Goal: Information Seeking & Learning: Learn about a topic

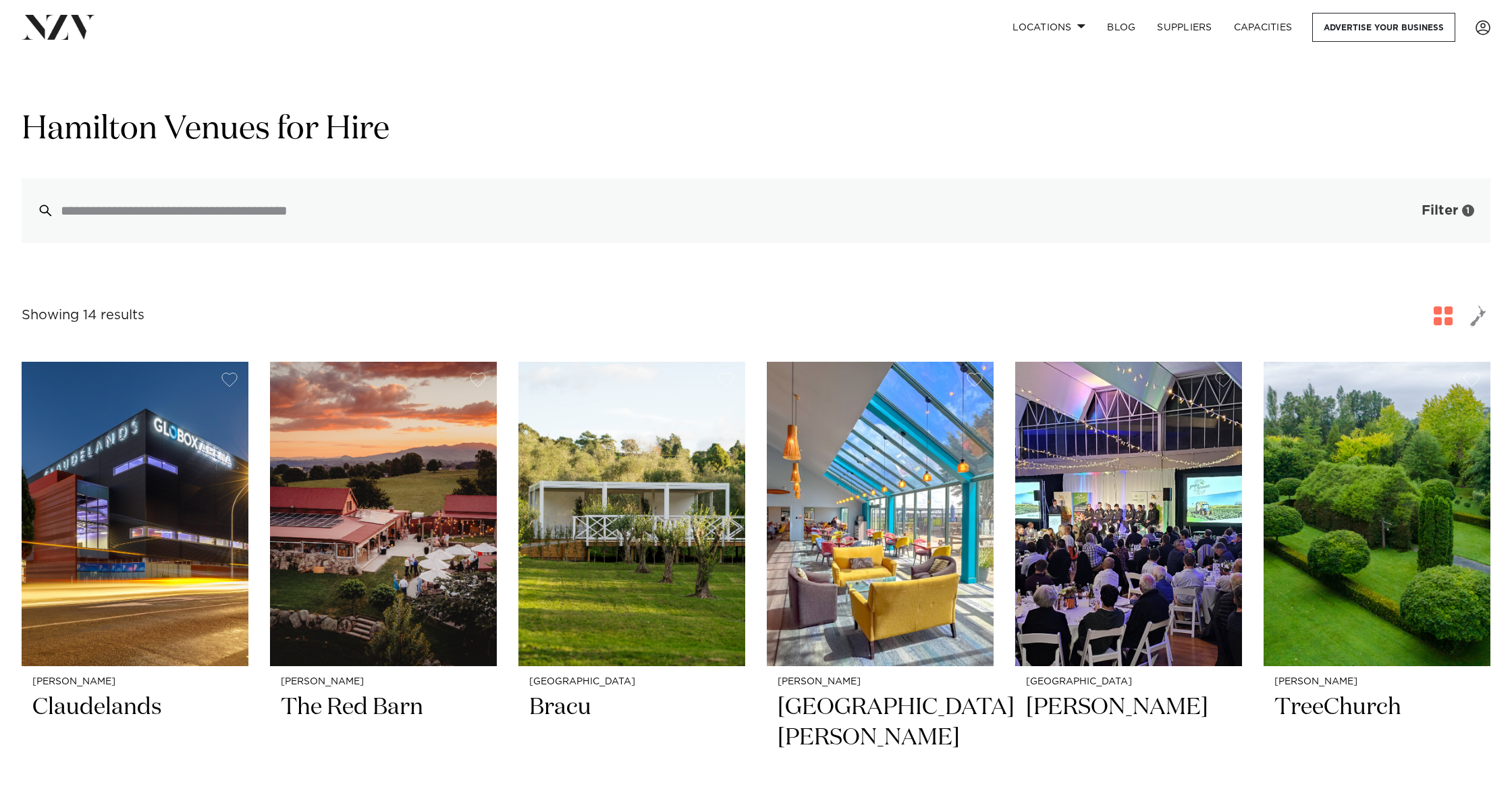
click at [1420, 213] on button "Filter 1" at bounding box center [1434, 211] width 112 height 65
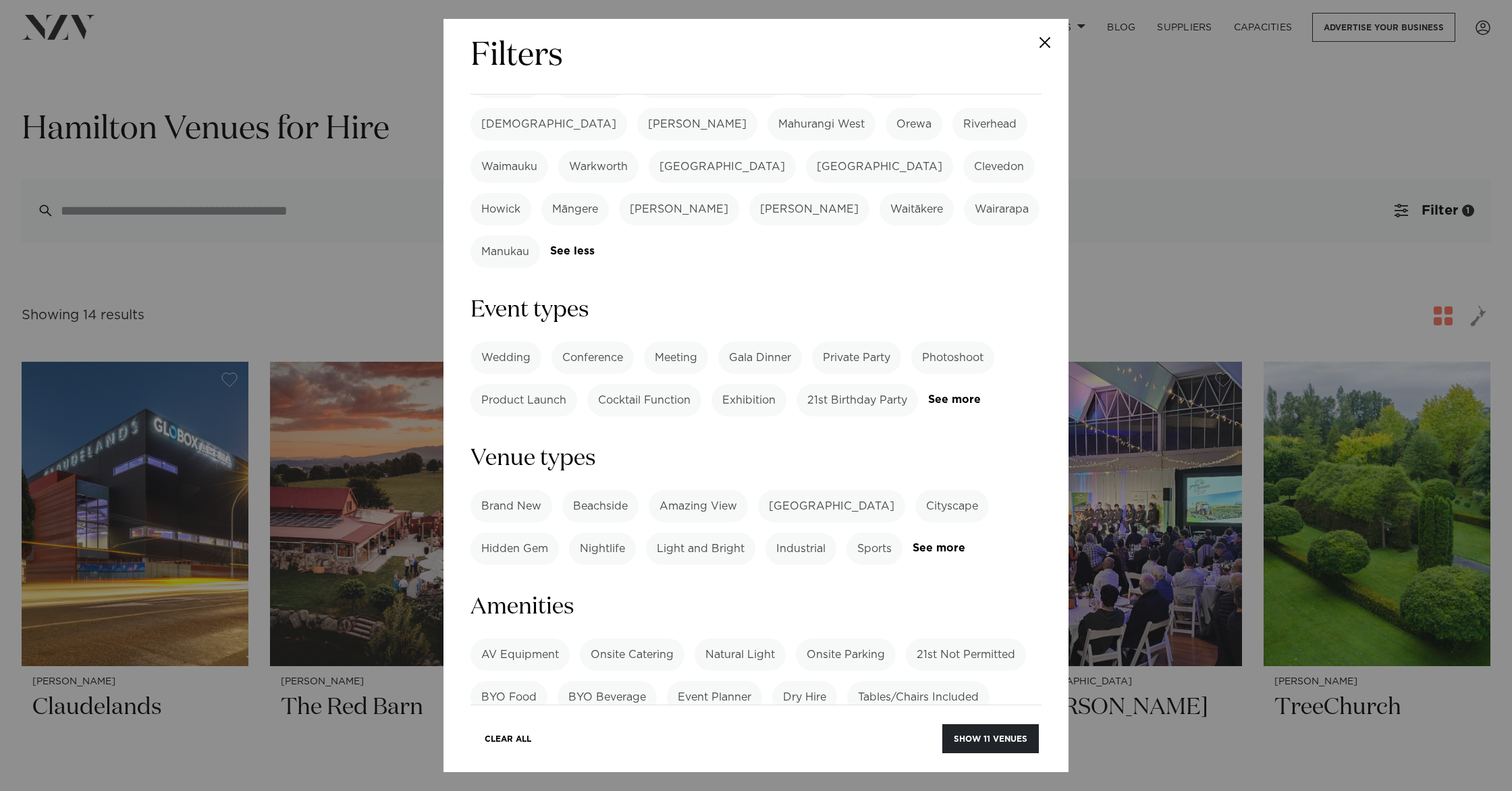
scroll to position [476, 0]
click at [529, 637] on label "AV Equipment" at bounding box center [520, 653] width 99 height 33
click at [720, 637] on label "Natural Light" at bounding box center [740, 653] width 91 height 33
click at [815, 637] on label "Onsite Parking" at bounding box center [845, 653] width 100 height 33
click at [909, 679] on label "Tables/Chairs Included" at bounding box center [917, 695] width 142 height 33
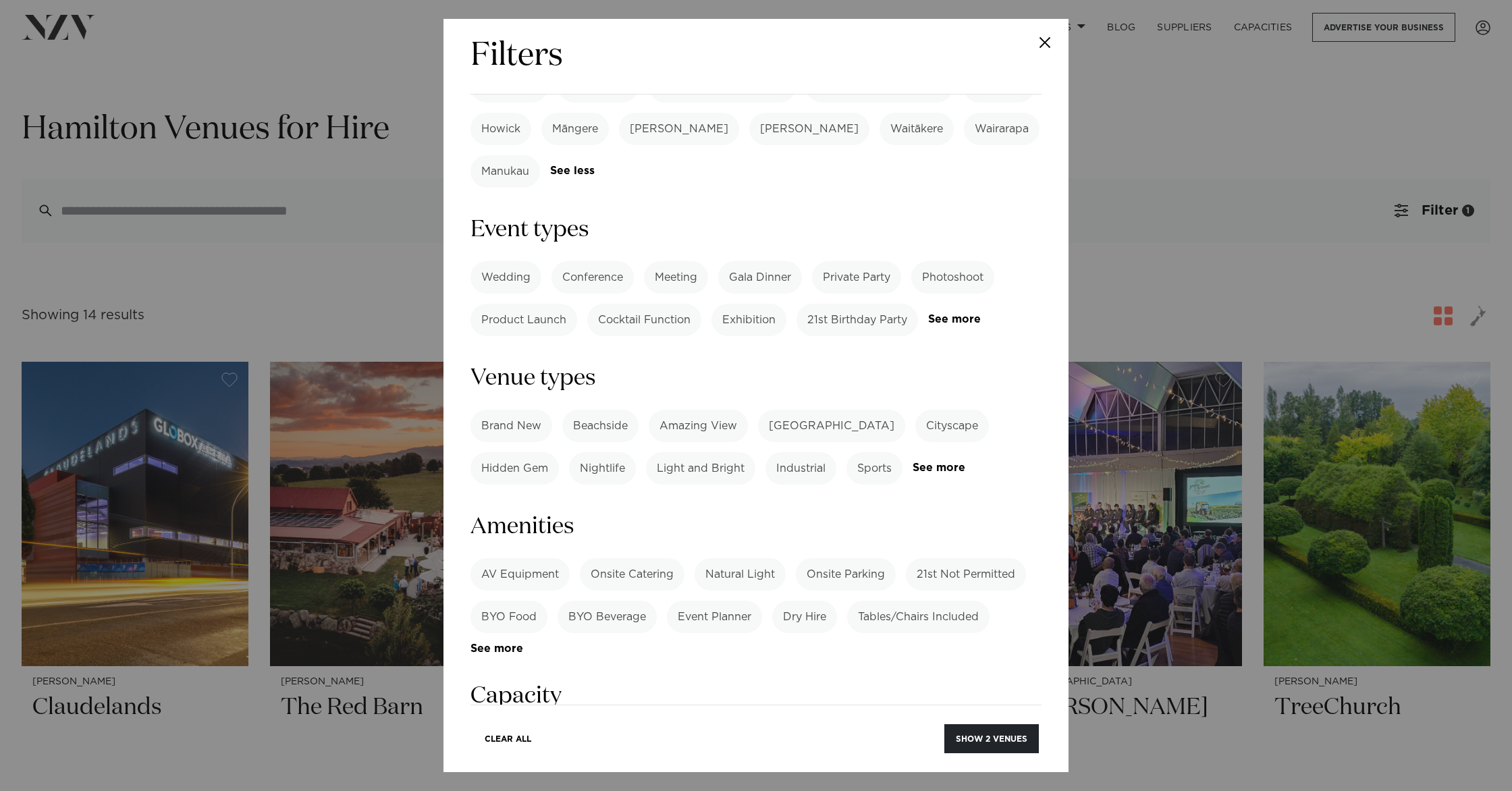
scroll to position [565, 0]
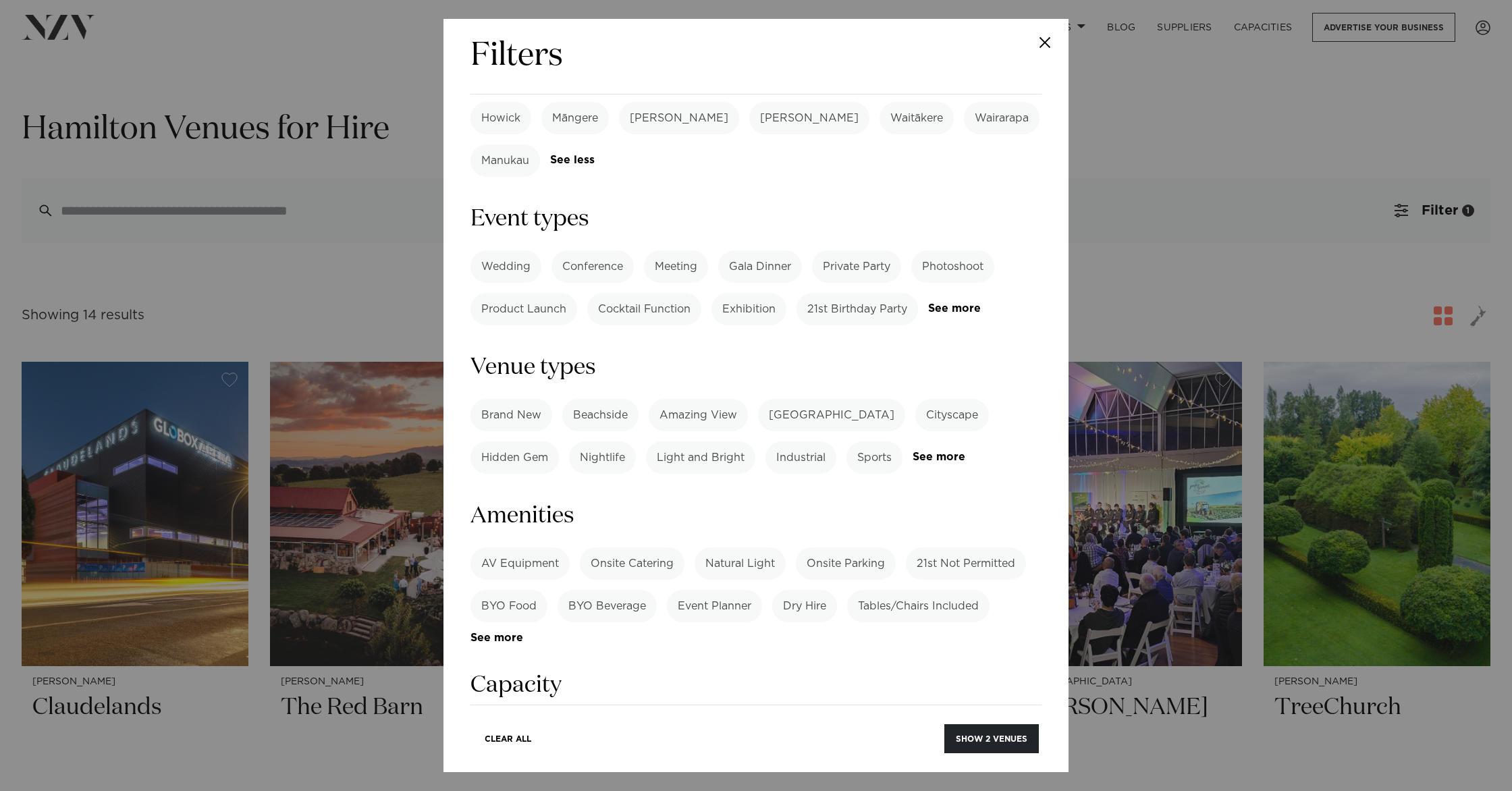
click at [577, 716] on label "Dining" at bounding box center [573, 732] width 57 height 33
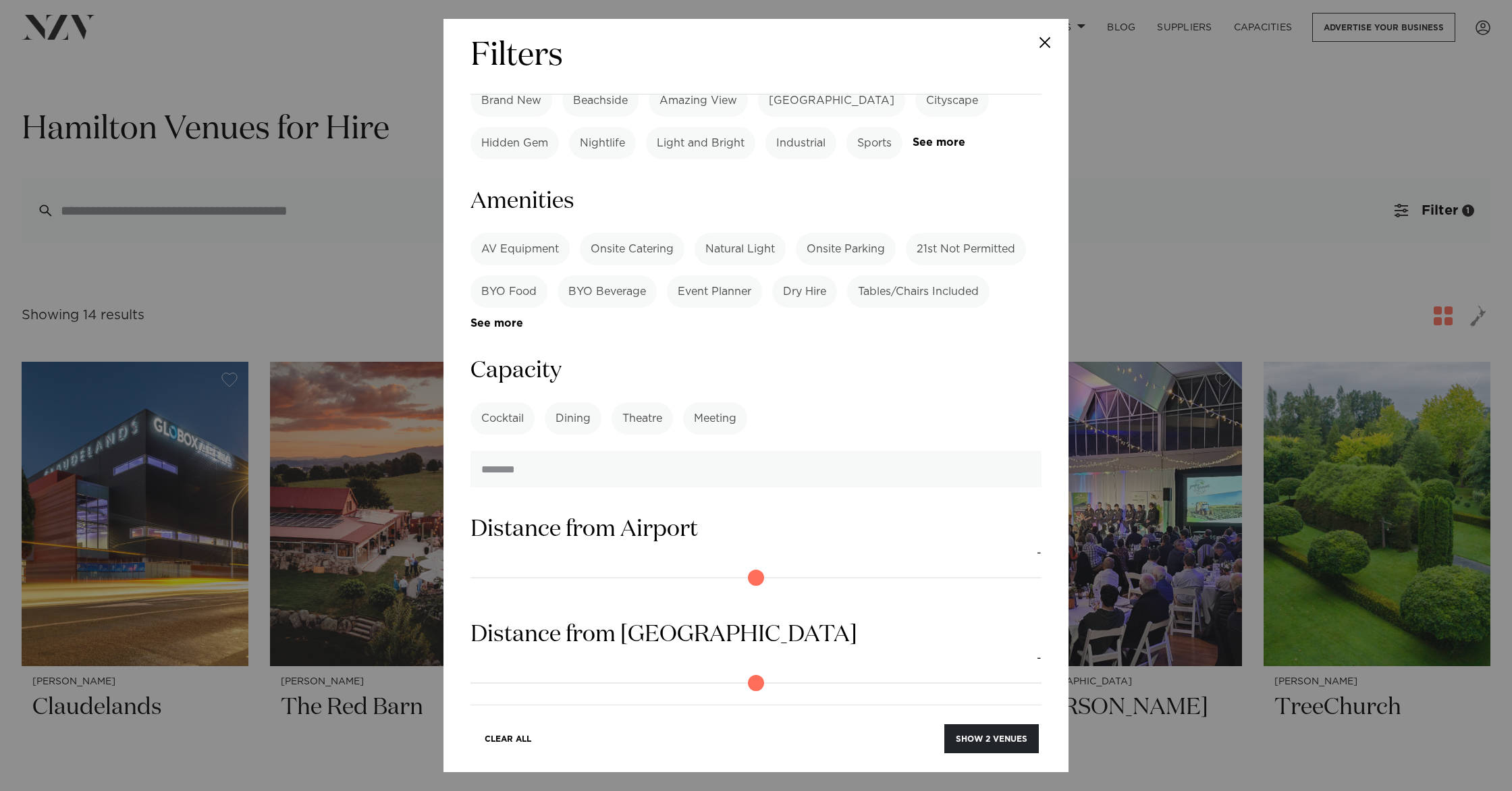
scroll to position [945, 0]
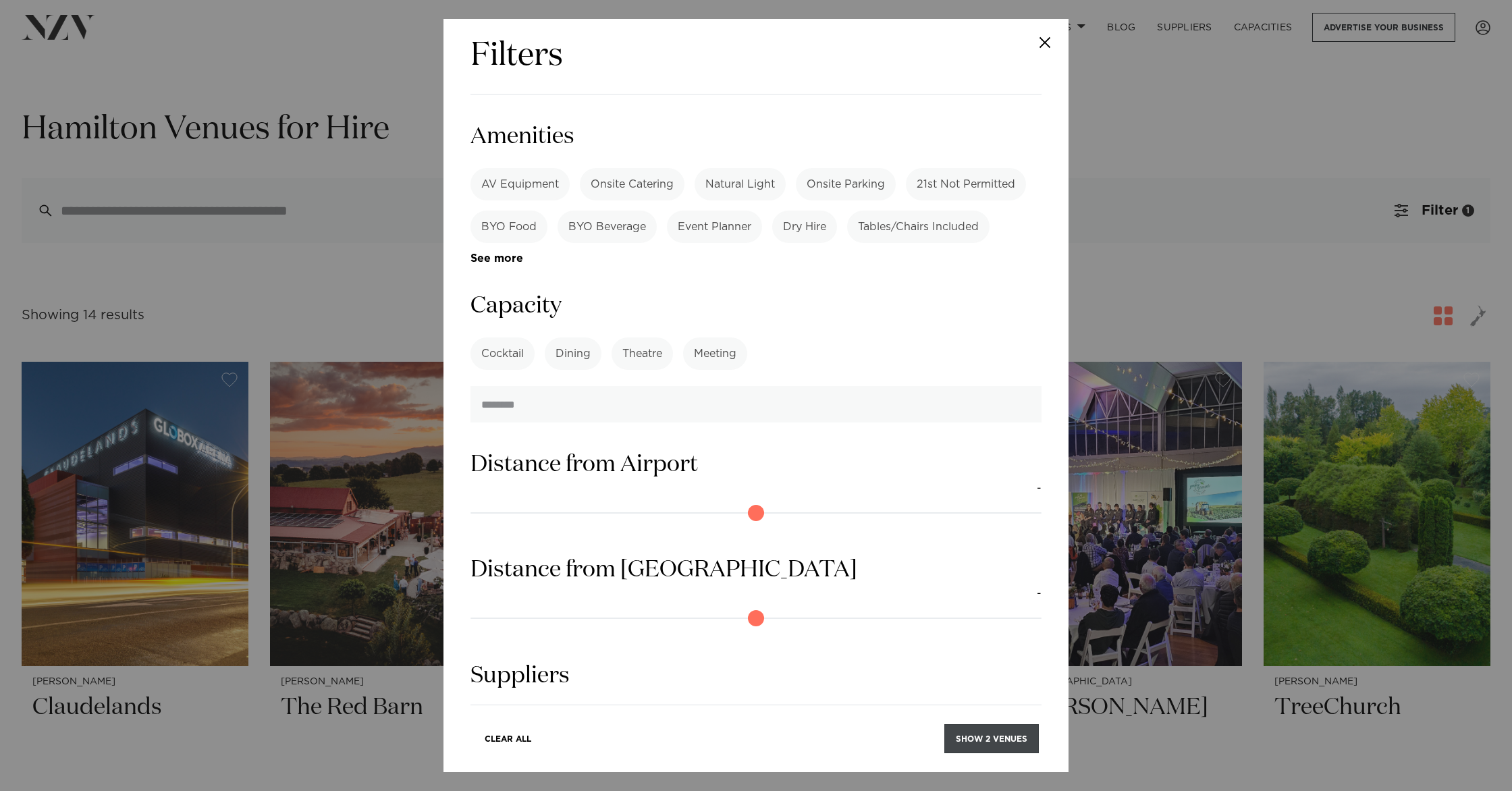
click at [978, 735] on button "Show 2 venues" at bounding box center [991, 738] width 94 height 29
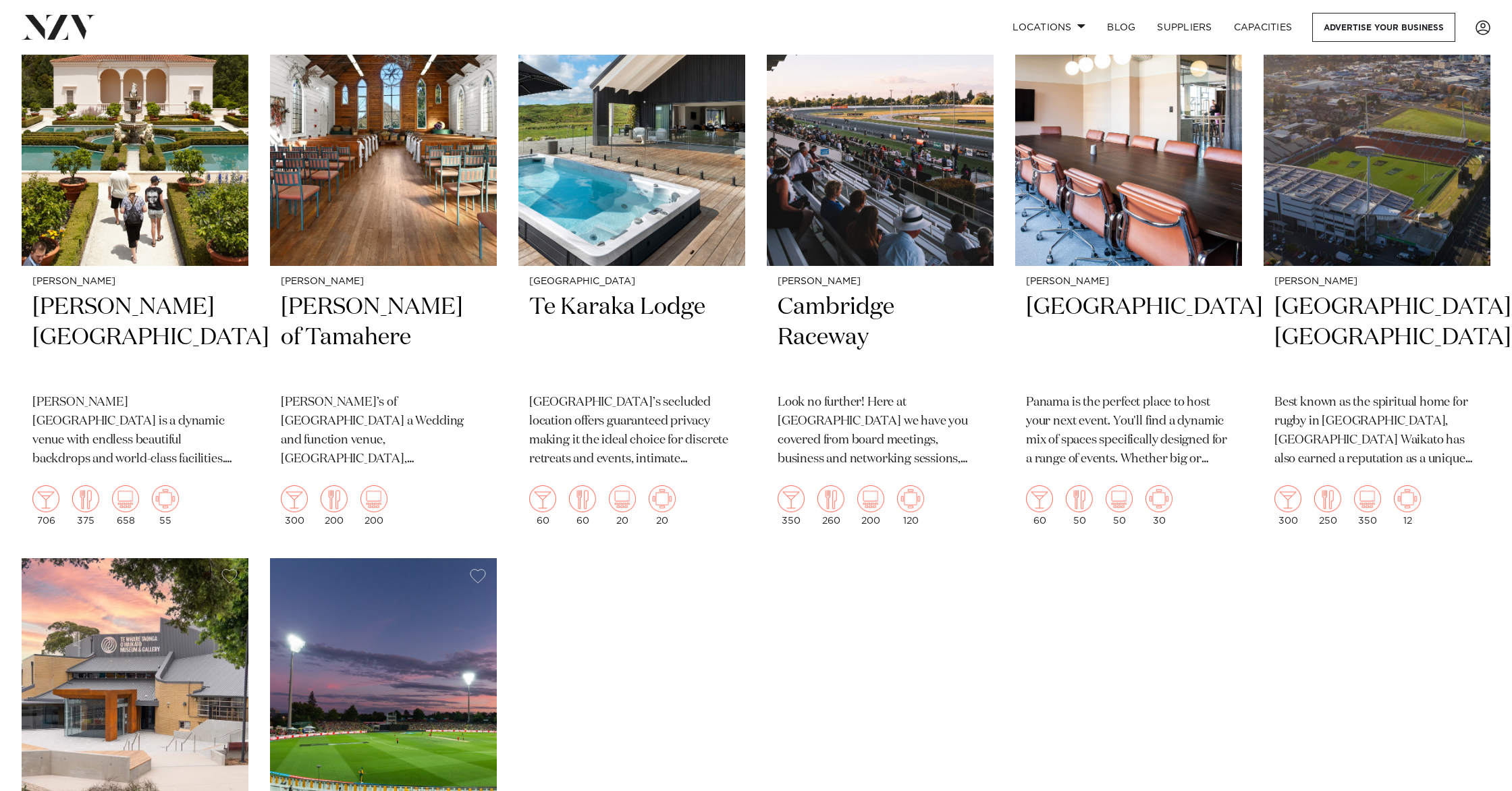
scroll to position [858, 0]
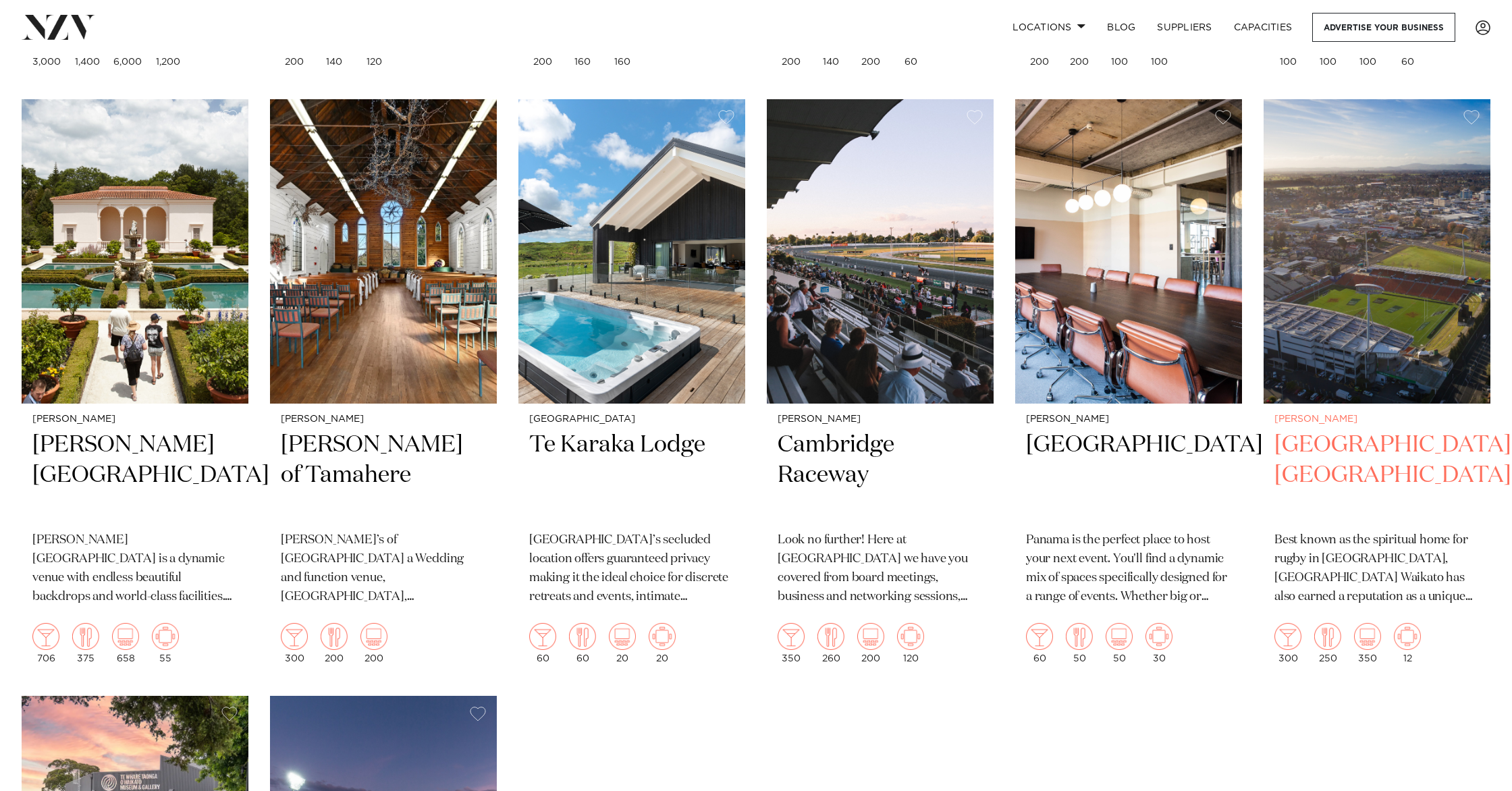
click at [1335, 241] on img at bounding box center [1376, 251] width 227 height 304
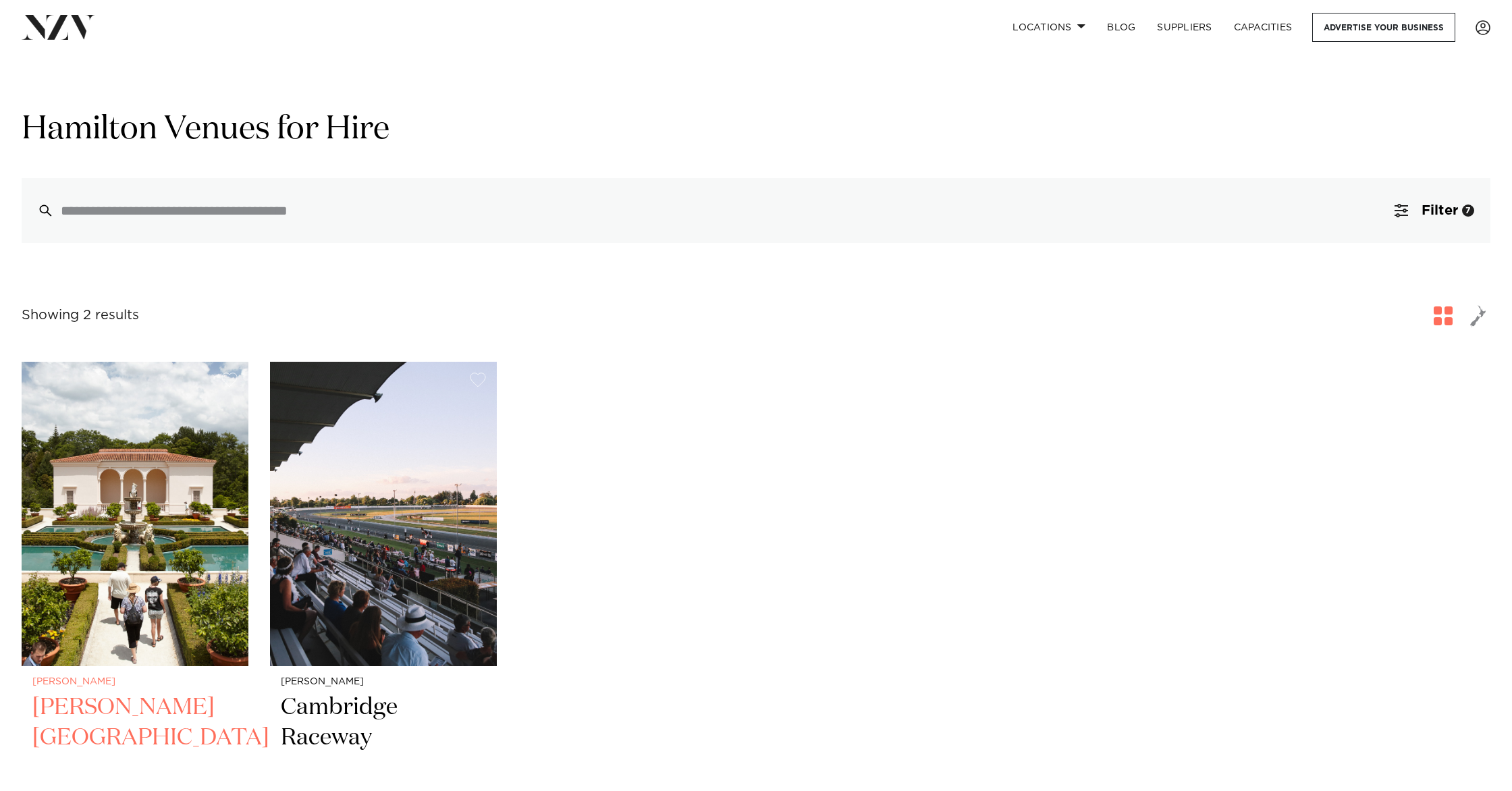
click at [172, 726] on h2 "[PERSON_NAME][GEOGRAPHIC_DATA]" at bounding box center [135, 737] width 205 height 91
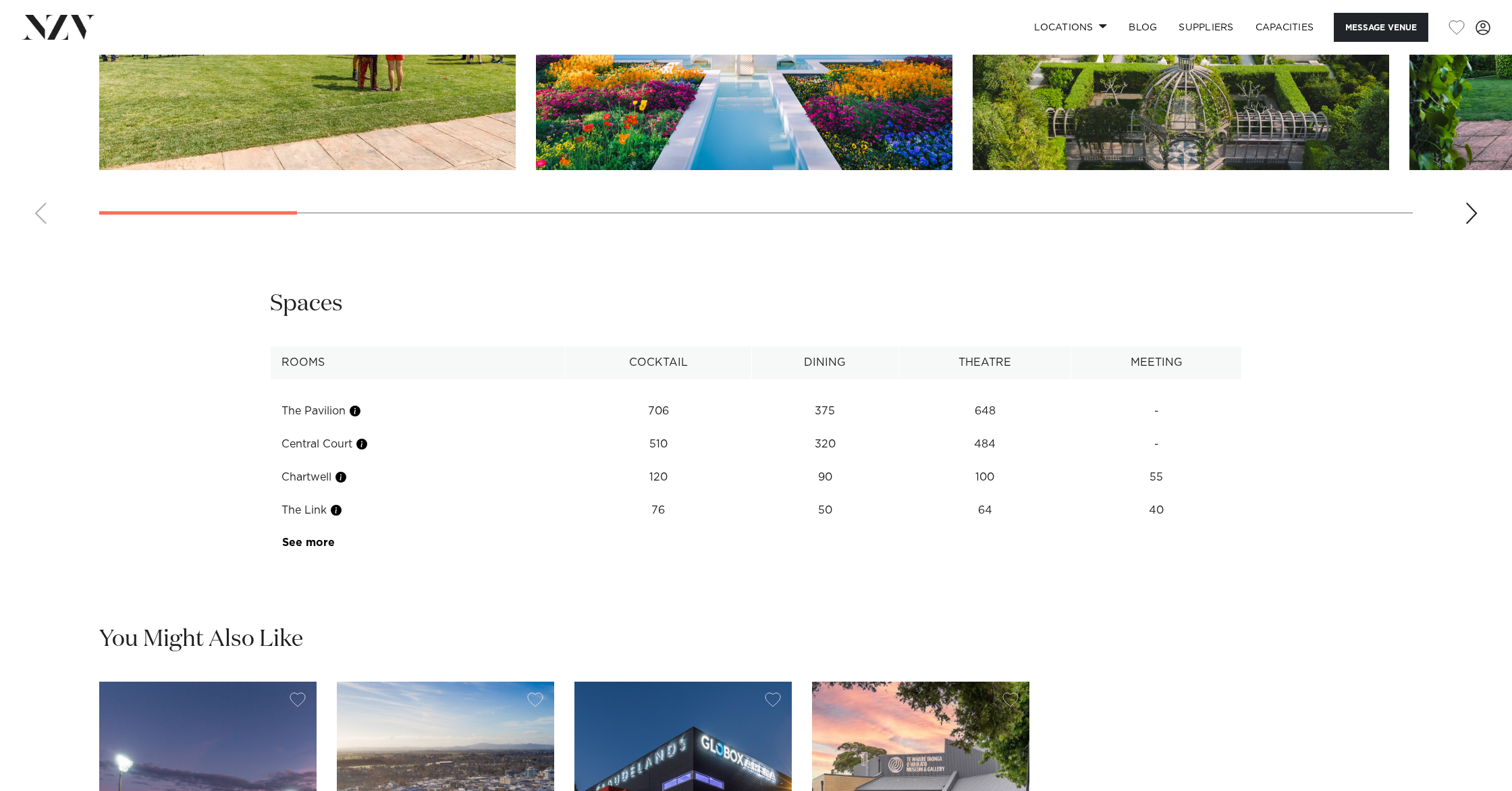
scroll to position [1651, 0]
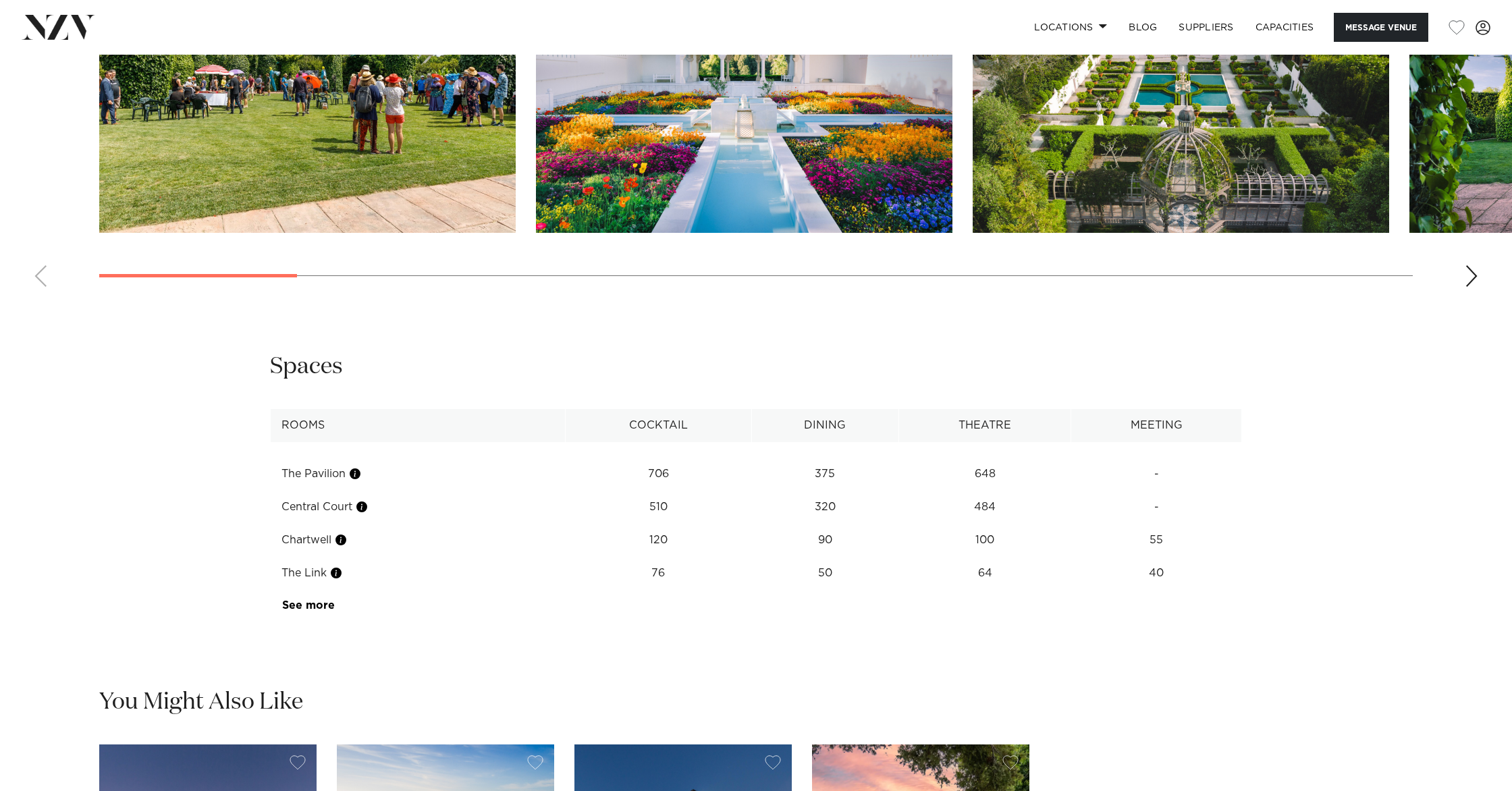
click at [323, 542] on td "Chartwell" at bounding box center [418, 540] width 295 height 33
click at [342, 543] on button "button" at bounding box center [341, 540] width 14 height 14
click at [303, 606] on link "See more" at bounding box center [334, 605] width 105 height 11
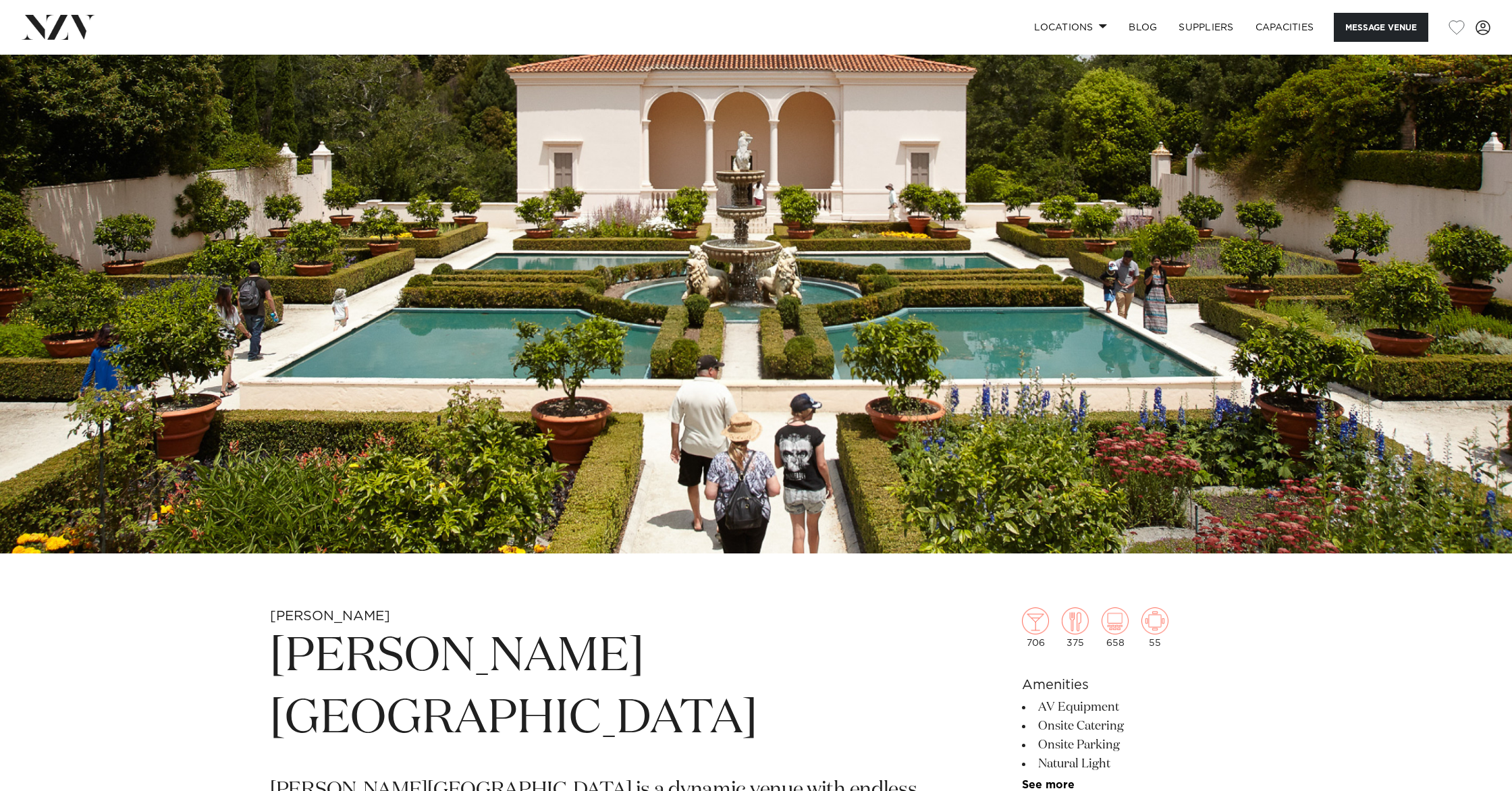
scroll to position [0, 0]
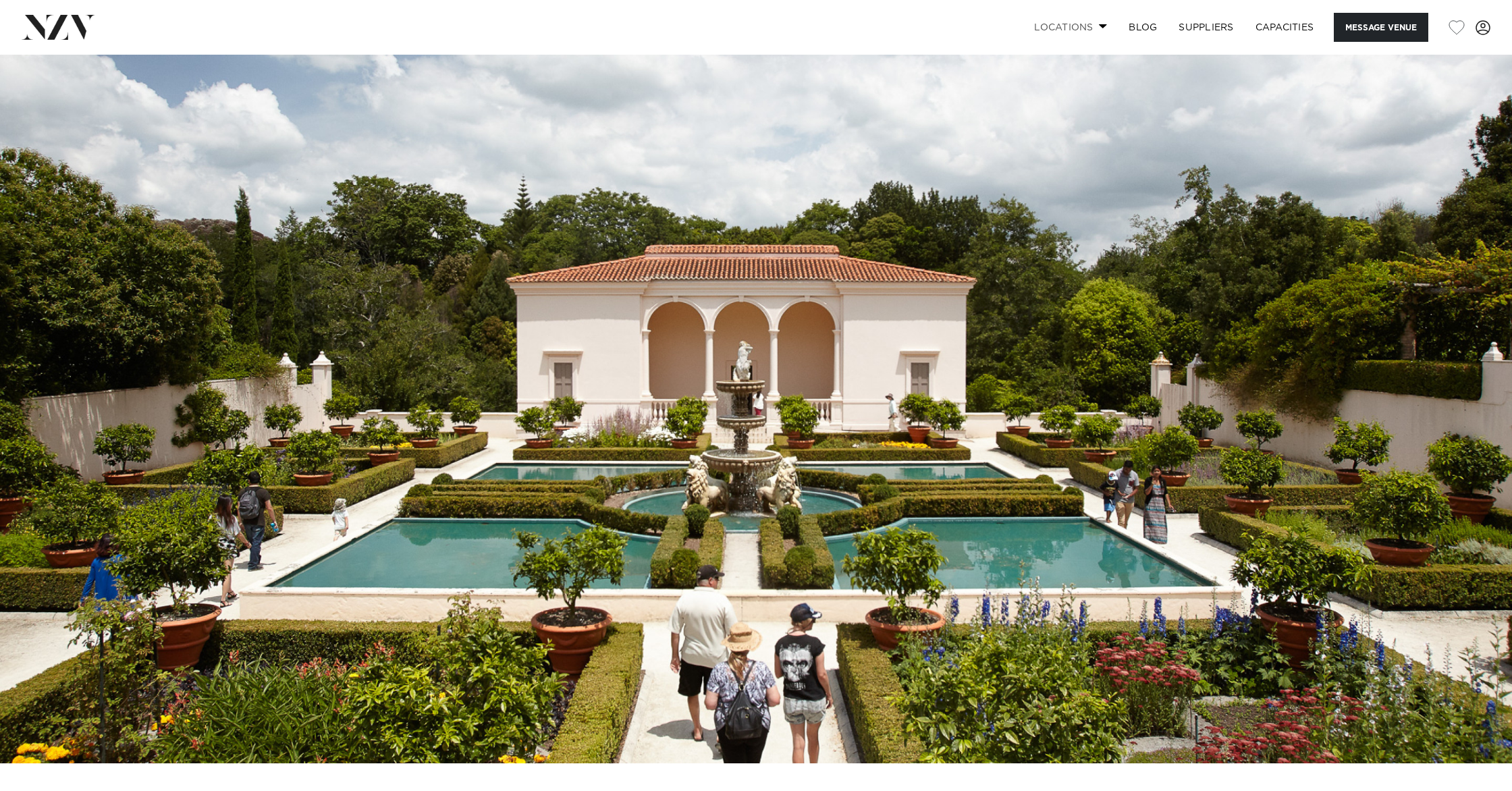
click at [1100, 25] on span at bounding box center [1103, 26] width 9 height 5
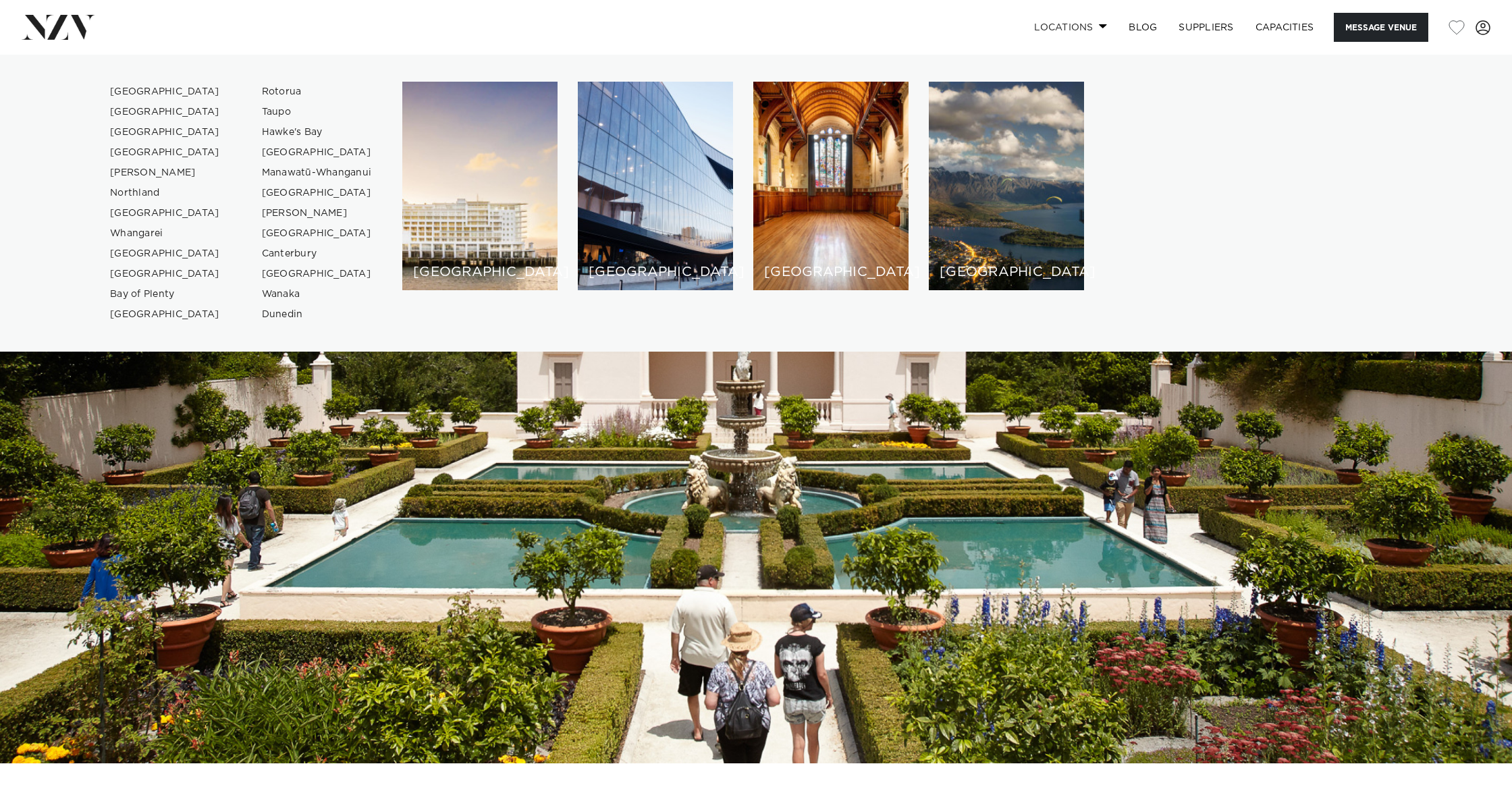
click at [1100, 25] on span at bounding box center [1103, 26] width 9 height 5
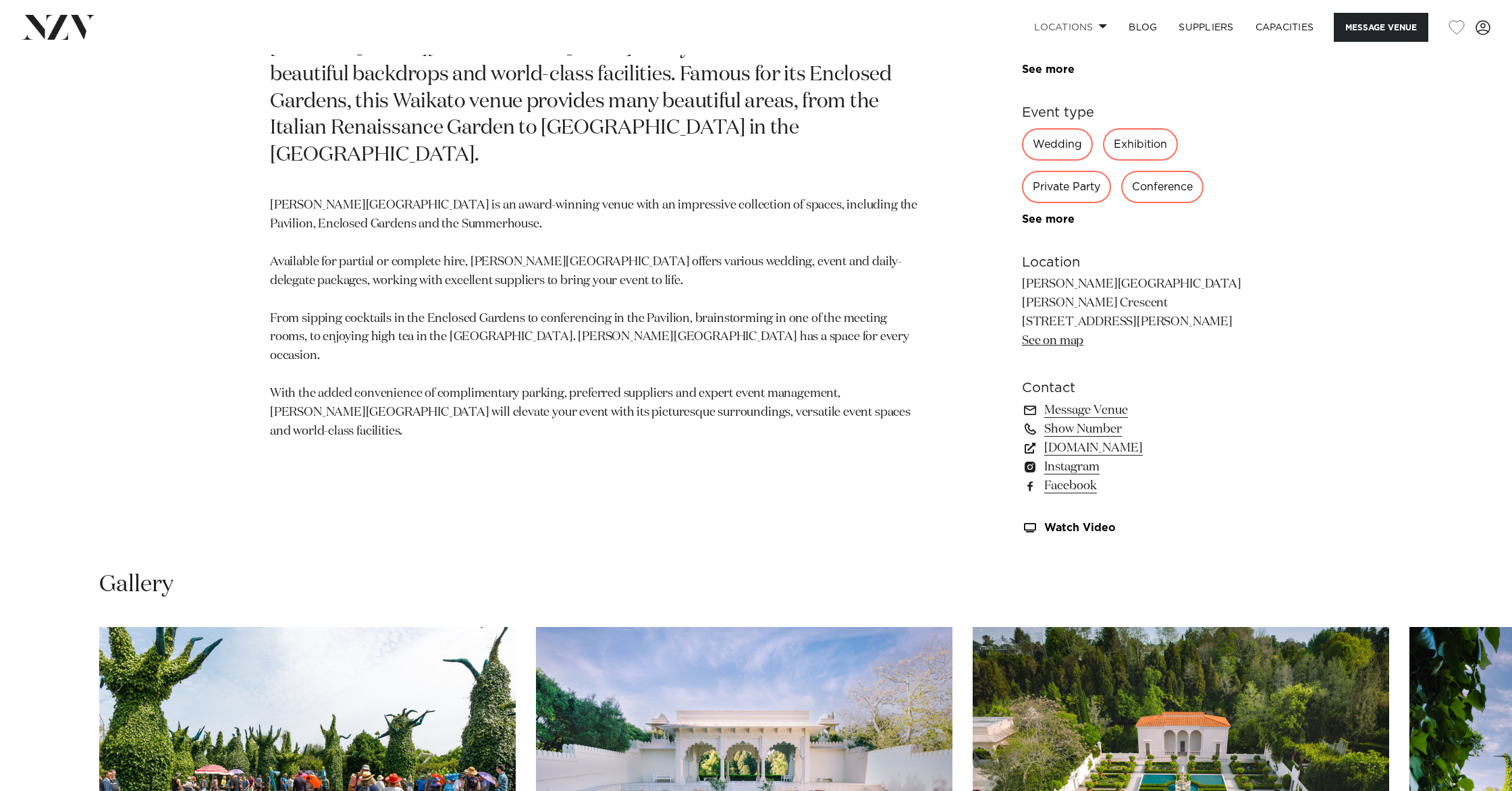
scroll to position [953, 0]
click at [1138, 452] on link "hamiltongardens.co.nz" at bounding box center [1131, 447] width 220 height 19
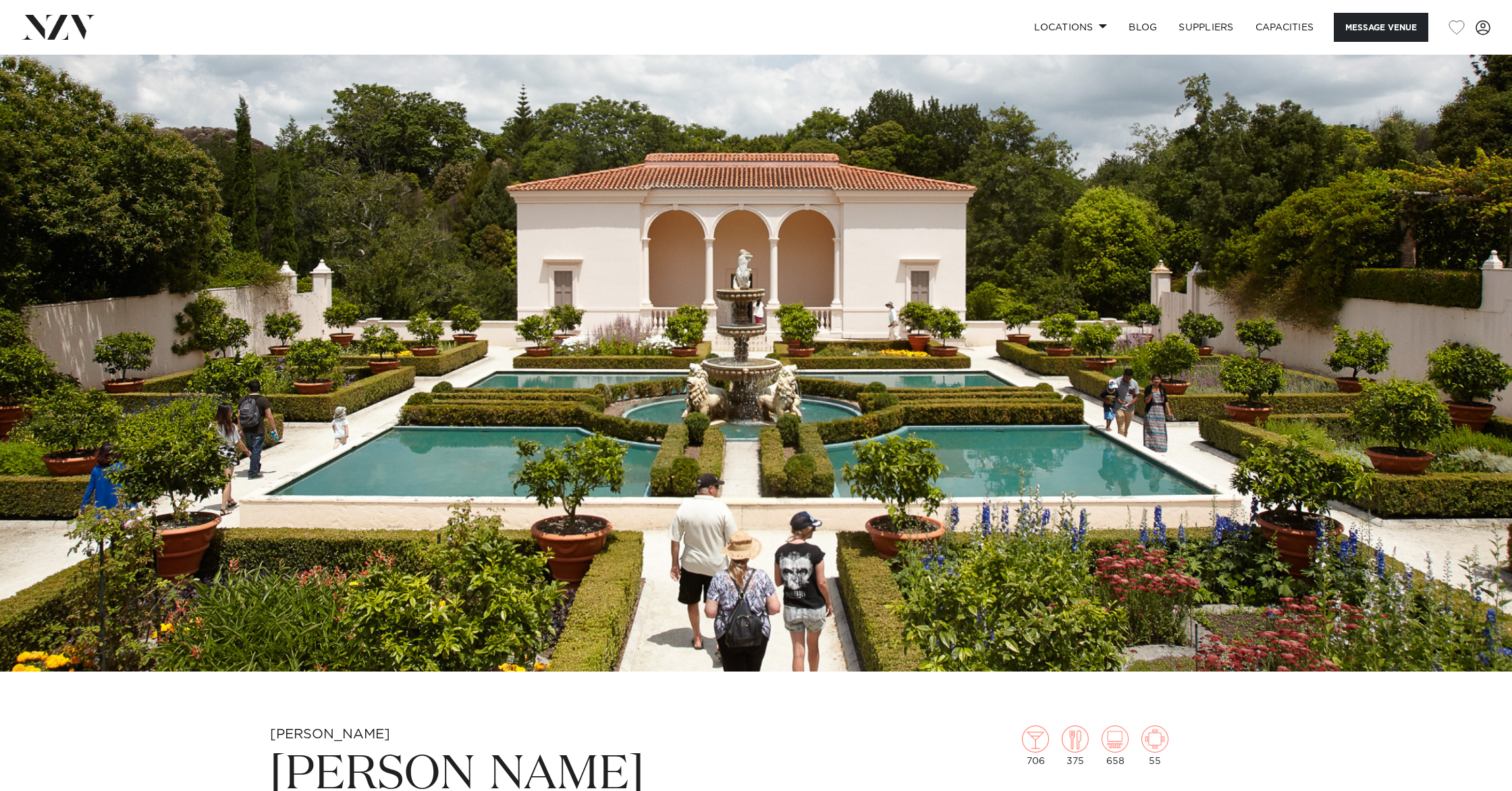
scroll to position [0, 0]
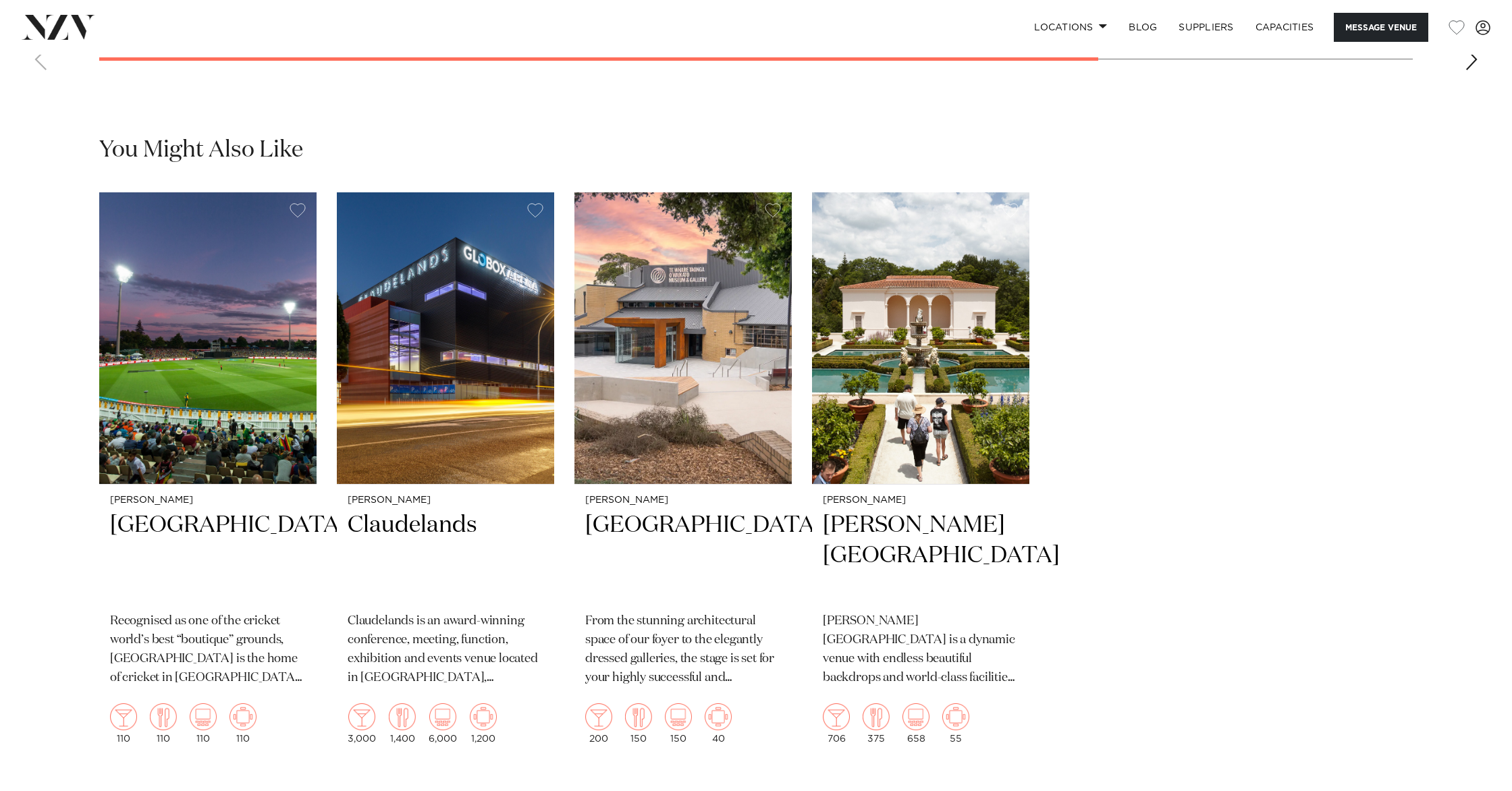
scroll to position [1632, 0]
